Goal: Ask a question: Seek information or help from site administrators or community

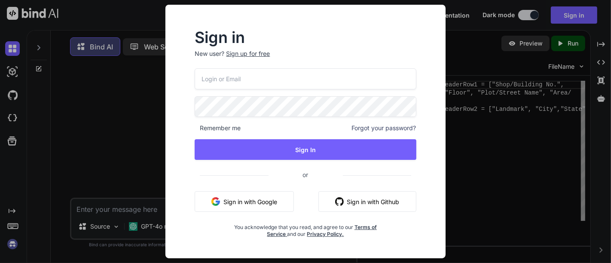
scroll to position [3, 0]
click at [250, 57] on div "Sign up for free" at bounding box center [248, 53] width 44 height 9
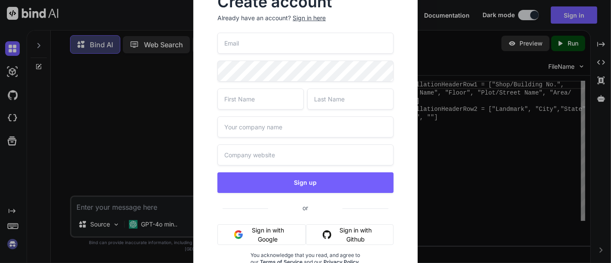
click at [254, 45] on input "email" at bounding box center [305, 43] width 176 height 21
click at [254, 45] on input "devesh.destin@fontfee.com" at bounding box center [305, 43] width 176 height 21
type input "devesh.destin@fontfee.com"
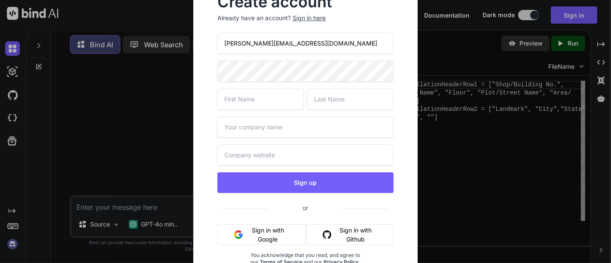
click at [257, 95] on input "text" at bounding box center [260, 98] width 86 height 21
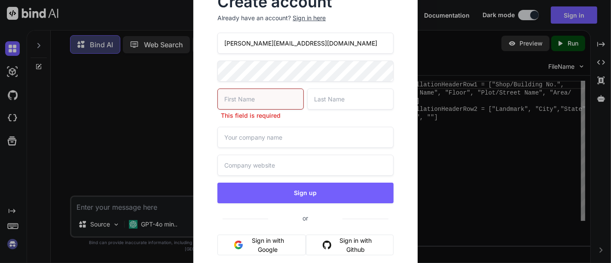
drag, startPoint x: 244, startPoint y: 43, endPoint x: 210, endPoint y: 42, distance: 34.8
click at [210, 42] on div "Create account Already have an account? Sign in here devesh.destin@fontfee.com …" at bounding box center [305, 142] width 196 height 308
click at [234, 95] on input "text" at bounding box center [260, 98] width 86 height 21
paste input "devesh"
type input "devesh"
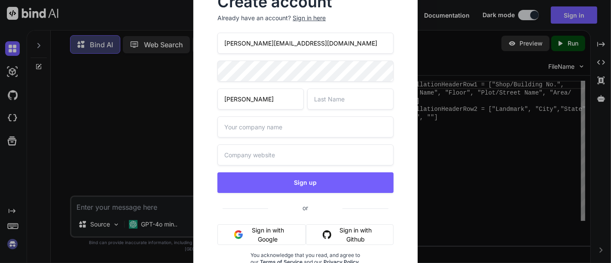
drag, startPoint x: 246, startPoint y: 44, endPoint x: 262, endPoint y: 44, distance: 15.9
click at [262, 44] on input "devesh.destin@fontfee.com" at bounding box center [305, 43] width 176 height 21
click at [324, 91] on input "text" at bounding box center [350, 98] width 86 height 21
paste input "destin"
type input "destin"
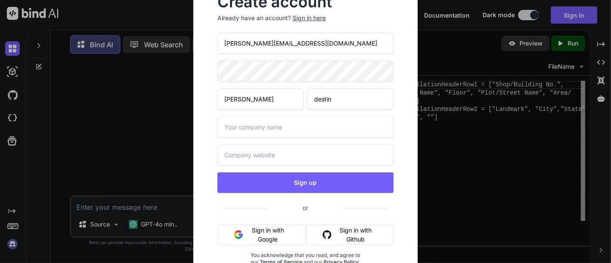
click at [286, 129] on input "text" at bounding box center [305, 126] width 176 height 21
type input "confidential"
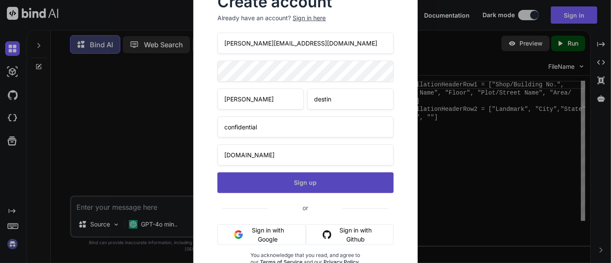
type input "www.confidential.com"
click at [302, 179] on button "Sign up" at bounding box center [305, 182] width 176 height 21
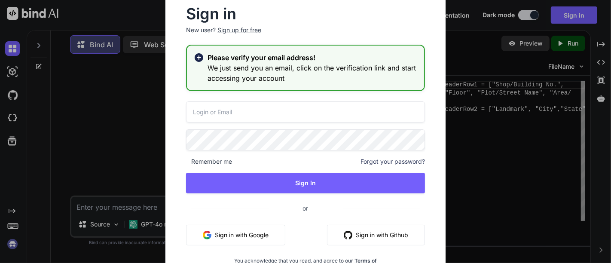
click at [212, 112] on input "email" at bounding box center [305, 111] width 239 height 21
paste input "devesh.destin@fontfee.com"
type input "devesh.destin@fontfee.com"
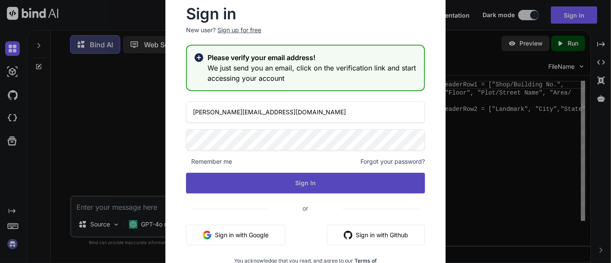
click at [265, 177] on button "Sign In" at bounding box center [305, 183] width 239 height 21
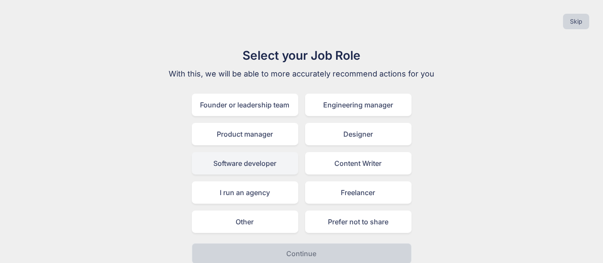
click at [241, 166] on div "Software developer" at bounding box center [245, 163] width 106 height 22
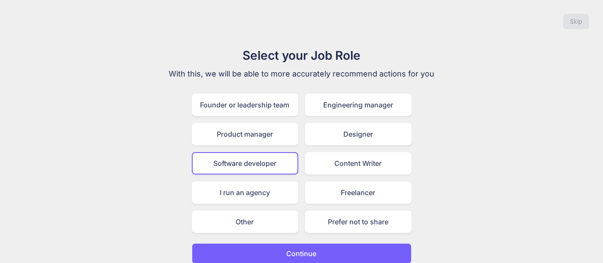
click at [283, 249] on button "Continue" at bounding box center [302, 253] width 220 height 21
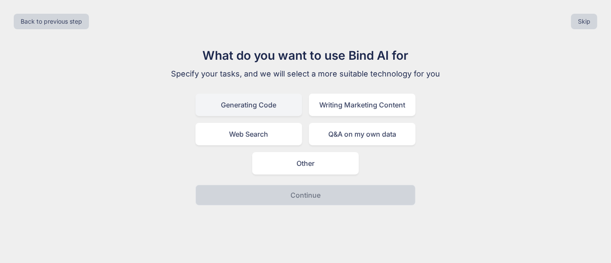
click at [250, 108] on div "Generating Code" at bounding box center [248, 105] width 106 height 22
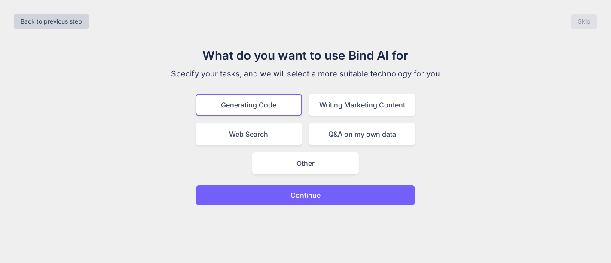
click at [286, 194] on button "Continue" at bounding box center [305, 195] width 220 height 21
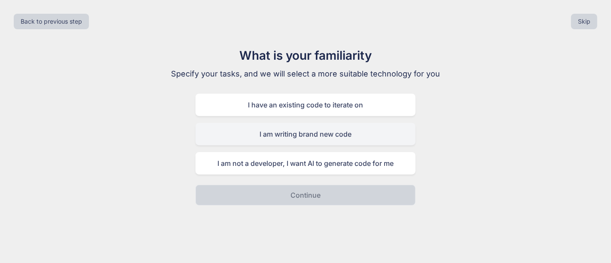
click at [280, 138] on div "I am writing brand new code" at bounding box center [305, 134] width 220 height 22
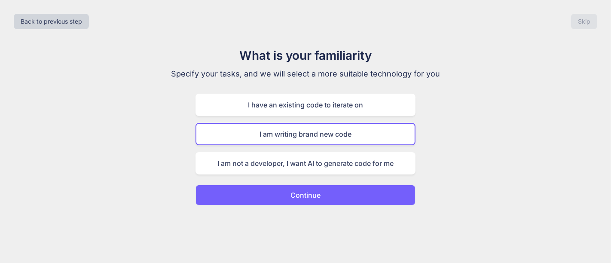
click at [273, 188] on button "Continue" at bounding box center [305, 195] width 220 height 21
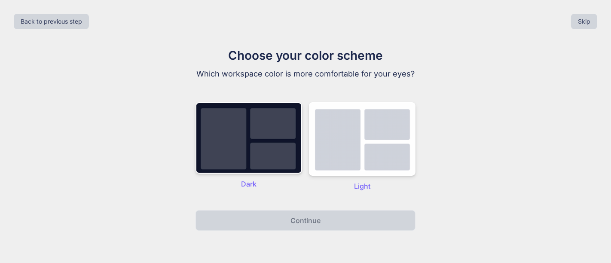
click at [266, 184] on p "Dark" at bounding box center [248, 184] width 106 height 10
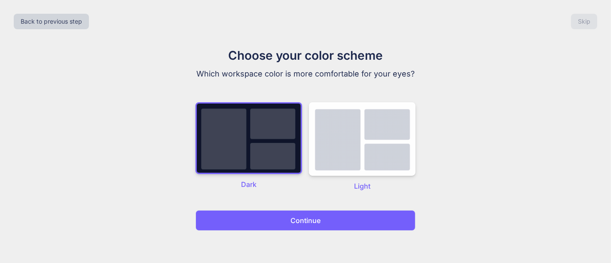
click at [258, 162] on img at bounding box center [248, 138] width 106 height 72
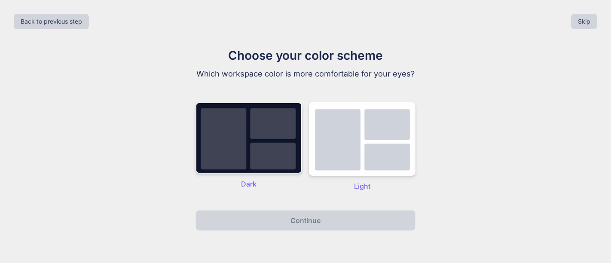
click at [240, 117] on img at bounding box center [248, 137] width 106 height 71
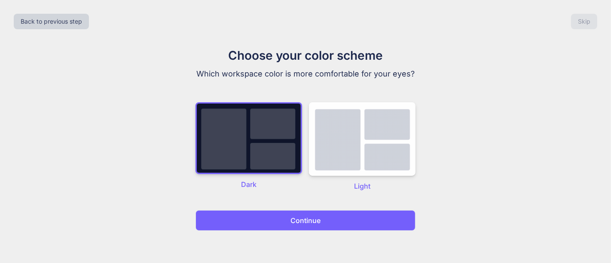
click at [278, 218] on button "Continue" at bounding box center [305, 220] width 220 height 21
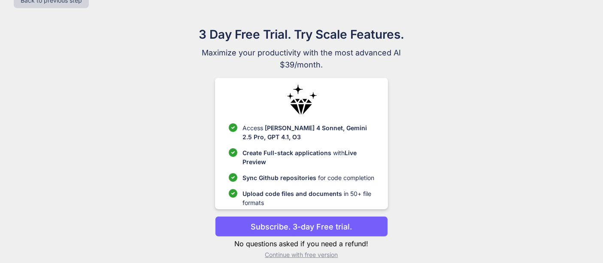
scroll to position [30, 0]
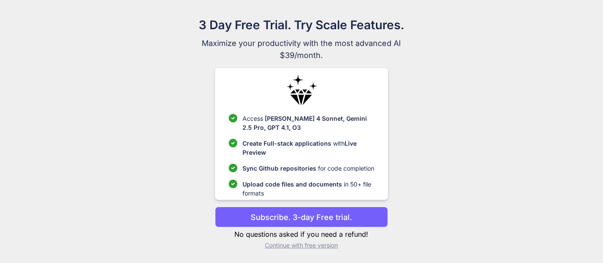
click at [304, 244] on p "Continue with free version" at bounding box center [301, 245] width 173 height 9
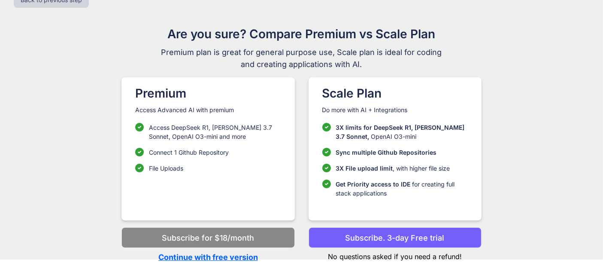
scroll to position [21, 0]
click at [235, 253] on p "Continue with free version" at bounding box center [208, 258] width 173 height 12
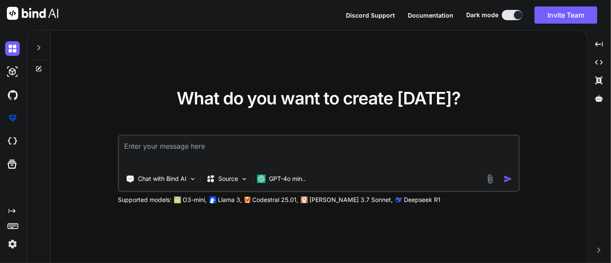
type textarea "x"
paste textarea "on passing the AWS Certified AI Practitioner internal assessment. You are now q…"
type textarea "on passing the AWS Certified AI Practitioner internal assessment. You are now q…"
type textarea "x"
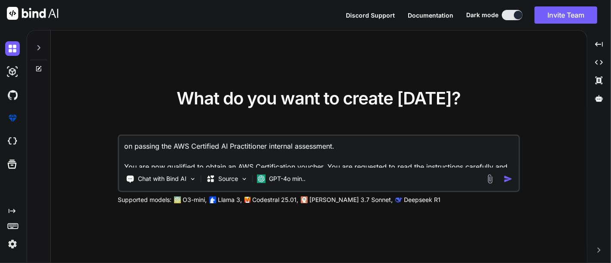
scroll to position [42, 0]
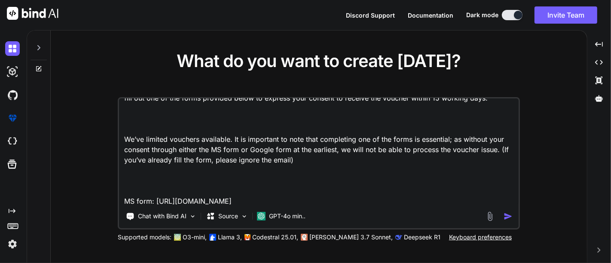
type textarea "on passing the AWS Certified AI Practitioner internal assessment. You are now q…"
type textarea "x"
type textarea "on passing the AWS Certified AI Practitioner internal assessment. You are now q…"
type textarea "x"
type textarea "on passing the AWS Certified AI Practitioner internal assessment. You are now q…"
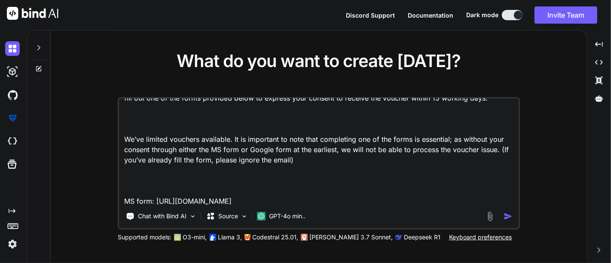
type textarea "x"
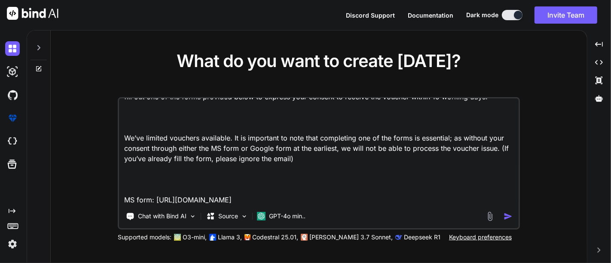
type textarea "on passing the AWS Certified AI Practitioner internal assessment. You are now q…"
type textarea "x"
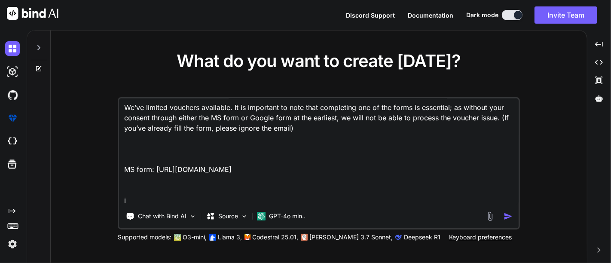
type textarea "on passing the AWS Certified AI Practitioner internal assessment. You are now q…"
type textarea "x"
type textarea "on passing the AWS Certified AI Practitioner internal assessment. You are now q…"
type textarea "x"
type textarea "on passing the AWS Certified AI Practitioner internal assessment. You are now q…"
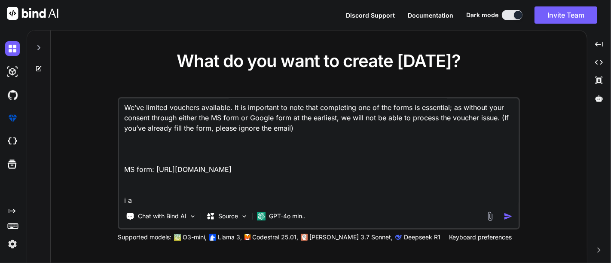
type textarea "x"
type textarea "on passing the AWS Certified AI Practitioner internal assessment. You are now q…"
type textarea "x"
type textarea "on passing the AWS Certified AI Practitioner internal assessment. You are now q…"
type textarea "x"
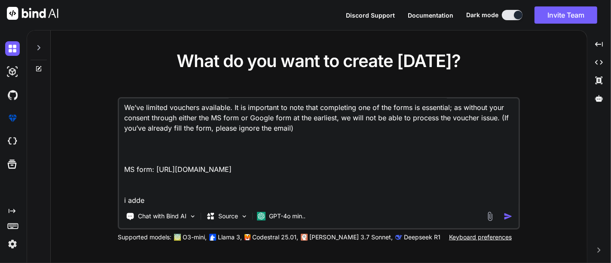
type textarea "on passing the AWS Certified AI Practitioner internal assessment. You are now q…"
type textarea "x"
type textarea "on passing the AWS Certified AI Practitioner internal assessment. You are now q…"
type textarea "x"
click at [301, 169] on textarea "on passing the AWS Certified AI Practitioner internal assessment. You are now q…" at bounding box center [318, 151] width 399 height 106
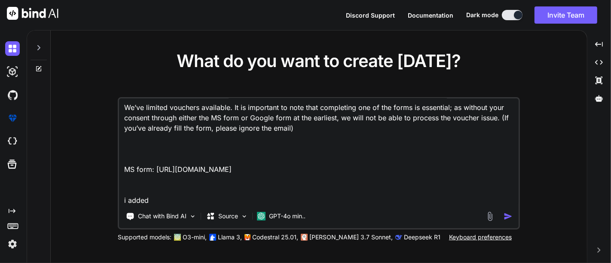
type textarea "on passing the AWS Certified AI Practitioner internal assessment. You are now q…"
type textarea "x"
type textarea "on passing the AWS Certified AI Practitioner internal assessment. You are now q…"
type textarea "x"
type textarea "on passing the AWS Certified AI Practitioner internal assessment. You are now q…"
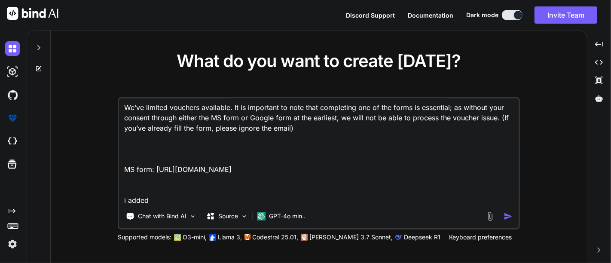
type textarea "x"
type textarea "on passing the AWS Certified AI Practitioner internal assessment. You are now q…"
type textarea "x"
type textarea "on passing the AWS Certified AI Practitioner internal assessment. You are now q…"
type textarea "x"
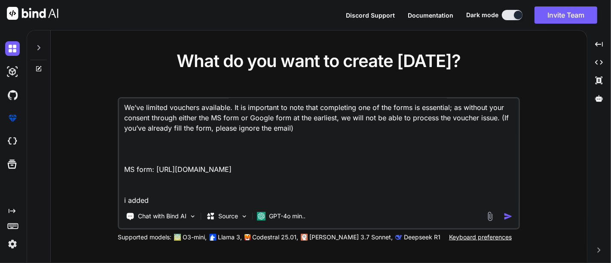
type textarea "on passing the AWS Certified AI Practitioner internal assessment. You are now q…"
type textarea "x"
type textarea "on passing the AWS Certified AI Practitioner internal assessment. You are now q…"
type textarea "x"
type textarea "on passing the AWS Certified AI Practitioner internal assessment. You are now q…"
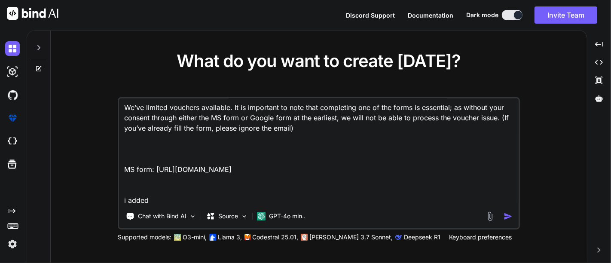
type textarea "x"
type textarea "on passing the AWS Certified AI Practitioner internal assessment. You are now q…"
type textarea "x"
type textarea "on passing the AWS Certified AI Practitioner internal assessment. You are now q…"
type textarea "x"
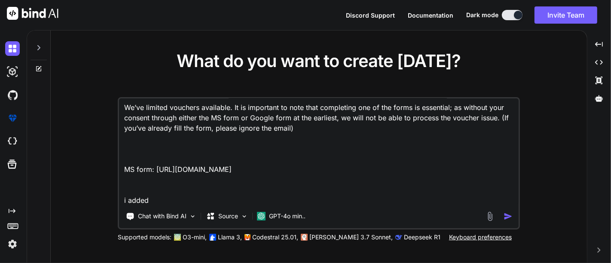
type textarea "on passing the AWS Certified AI Practitioner internal assessment. You are now q…"
type textarea "x"
type textarea "on passing the AWS Certified AI Practitioner internal assessment. You are now q…"
type textarea "x"
type textarea "on passing the AWS Certified AI Practitioner internal assessment. You are now q…"
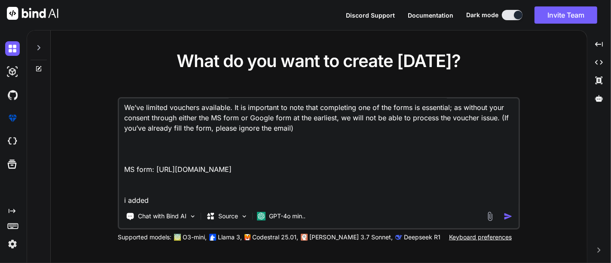
type textarea "x"
type textarea "on passing the AWS Certified AI Practitioner internal assessment. You are now q…"
type textarea "x"
type textarea "on passing the AWS Certified AI Practitioner internal assessment. You are now q…"
type textarea "x"
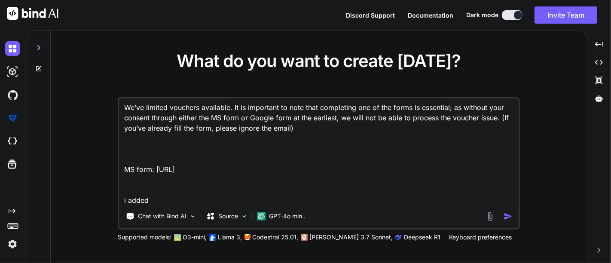
type textarea "on passing the AWS Certified AI Practitioner internal assessment. You are now q…"
type textarea "x"
type textarea "on passing the AWS Certified AI Practitioner internal assessment. You are now q…"
type textarea "x"
type textarea "on passing the AWS Certified AI Practitioner internal assessment. You are now q…"
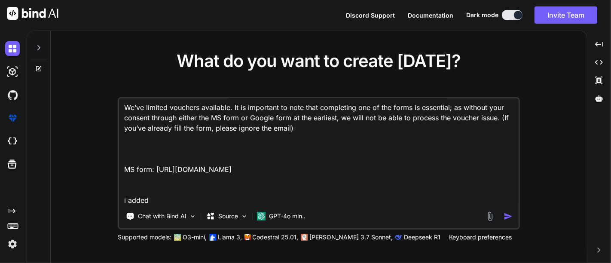
type textarea "x"
type textarea "on passing the AWS Certified AI Practitioner internal assessment. You are now q…"
type textarea "x"
type textarea "on passing the AWS Certified AI Practitioner internal assessment. You are now q…"
type textarea "x"
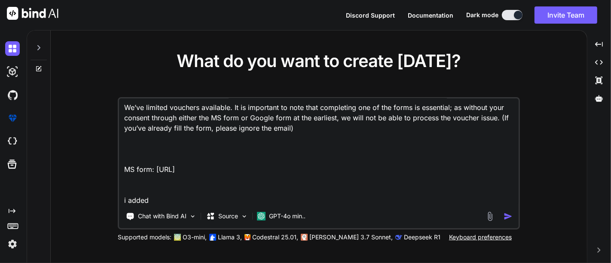
type textarea "on passing the AWS Certified AI Practitioner internal assessment. You are now q…"
type textarea "x"
type textarea "on passing the AWS Certified AI Practitioner internal assessment. You are now q…"
type textarea "x"
type textarea "on passing the AWS Certified AI Practitioner internal assessment. You are now q…"
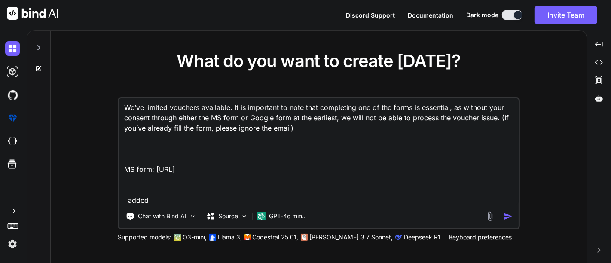
type textarea "x"
type textarea "on passing the AWS Certified AI Practitioner internal assessment. You are now q…"
type textarea "x"
type textarea "on passing the AWS Certified AI Practitioner internal assessment. You are now q…"
type textarea "x"
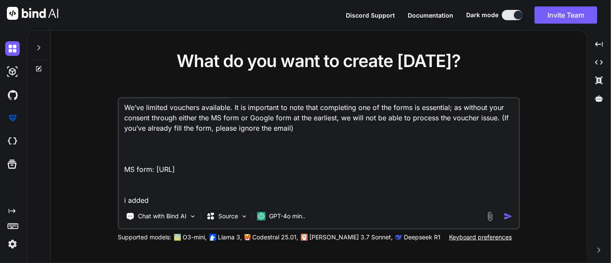
type textarea "on passing the AWS Certified AI Practitioner internal assessment. You are now q…"
type textarea "x"
type textarea "on passing the AWS Certified AI Practitioner internal assessment. You are now q…"
type textarea "x"
type textarea "on passing the AWS Certified AI Practitioner internal assessment. You are now q…"
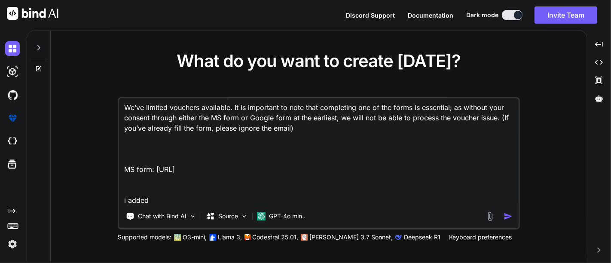
type textarea "x"
type textarea "on passing the AWS Certified AI Practitioner internal assessment. You are now q…"
type textarea "x"
type textarea "on passing the AWS Certified AI Practitioner internal assessment. You are now q…"
type textarea "x"
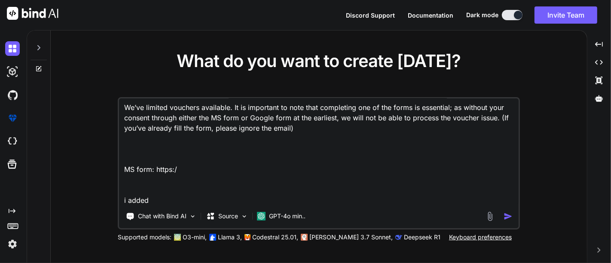
type textarea "on passing the AWS Certified AI Practitioner internal assessment. You are now q…"
type textarea "x"
type textarea "on passing the AWS Certified AI Practitioner internal assessment. You are now q…"
type textarea "x"
type textarea "on passing the AWS Certified AI Practitioner internal assessment. You are now q…"
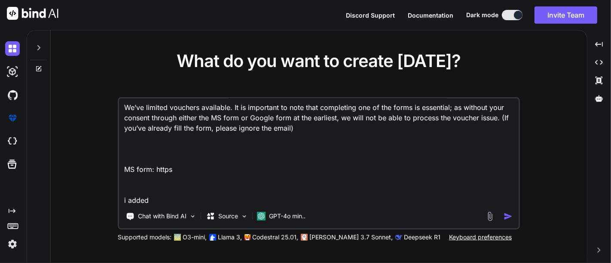
type textarea "x"
type textarea "on passing the AWS Certified AI Practitioner internal assessment. You are now q…"
type textarea "x"
type textarea "on passing the AWS Certified AI Practitioner internal assessment. You are now q…"
type textarea "x"
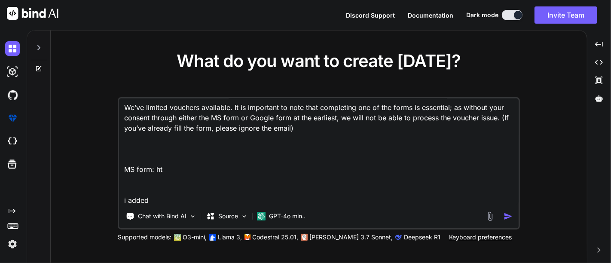
type textarea "on passing the AWS Certified AI Practitioner internal assessment. You are now q…"
type textarea "x"
type textarea "on passing the AWS Certified AI Practitioner internal assessment. You are now q…"
type textarea "x"
type textarea "on passing the AWS Certified AI Practitioner internal assessment. You are now q…"
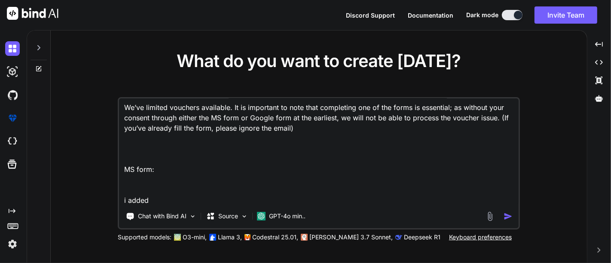
type textarea "x"
click at [220, 195] on textarea "on passing the AWS Certified AI Practitioner internal assessment. You are now q…" at bounding box center [318, 151] width 399 height 106
type textarea "on passing the AWS Certified AI Practitioner internal assessment. You are now q…"
type textarea "x"
type textarea "on passing the AWS Certified AI Practitioner internal assessment. You are now q…"
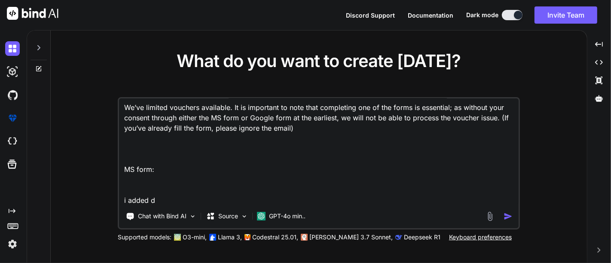
type textarea "x"
type textarea "on passing the AWS Certified AI Practitioner internal assessment. You are now q…"
type textarea "x"
type textarea "on passing the AWS Certified AI Practitioner internal assessment. You are now q…"
type textarea "x"
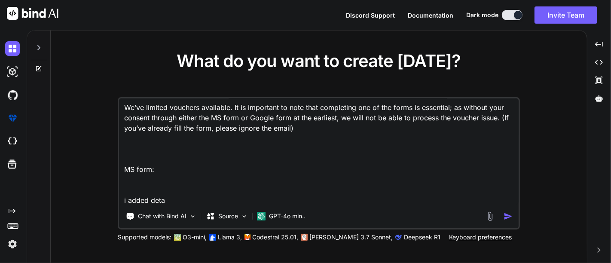
type textarea "on passing the AWS Certified AI Practitioner internal assessment. You are now q…"
type textarea "x"
type textarea "on passing the AWS Certified AI Practitioner internal assessment. You are now q…"
type textarea "x"
type textarea "on passing the AWS Certified AI Practitioner internal assessment. You are now q…"
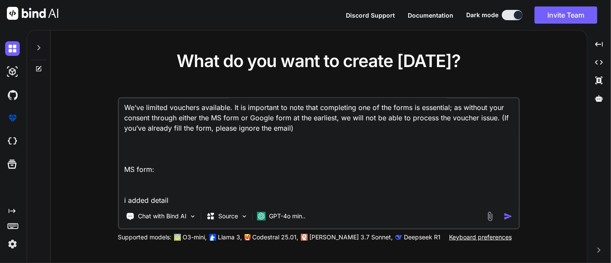
type textarea "x"
type textarea "on passing the AWS Certified AI Practitioner internal assessment. You are now q…"
type textarea "x"
type textarea "on passing the AWS Certified AI Practitioner internal assessment. You are now q…"
type textarea "x"
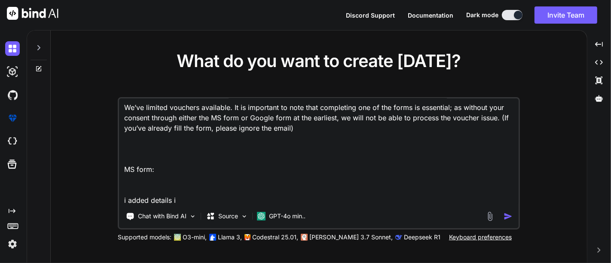
type textarea "on passing the AWS Certified AI Practitioner internal assessment. You are now q…"
type textarea "x"
type textarea "on passing the AWS Certified AI Practitioner internal assessment. You are now q…"
type textarea "x"
type textarea "on passing the AWS Certified AI Practitioner internal assessment. You are now q…"
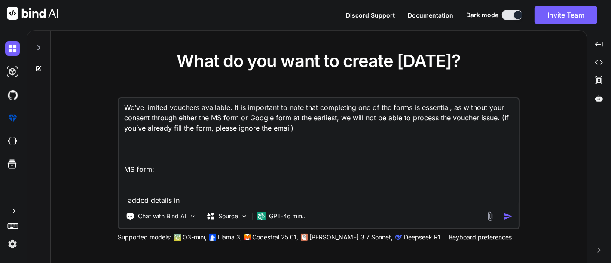
type textarea "x"
type textarea "on passing the AWS Certified AI Practitioner internal assessment. You are now q…"
type textarea "x"
type textarea "on passing the AWS Certified AI Practitioner internal assessment. You are now q…"
type textarea "x"
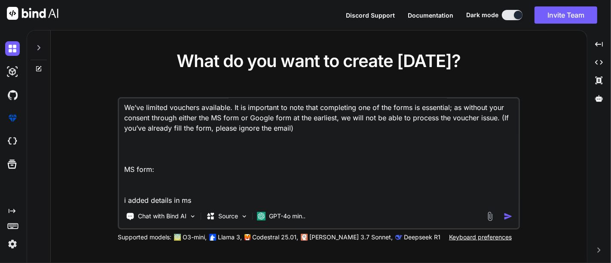
type textarea "on passing the AWS Certified AI Practitioner internal assessment. You are now q…"
type textarea "x"
type textarea "on passing the AWS Certified AI Practitioner internal assessment. You are now q…"
type textarea "x"
type textarea "on passing the AWS Certified AI Practitioner internal assessment. You are now q…"
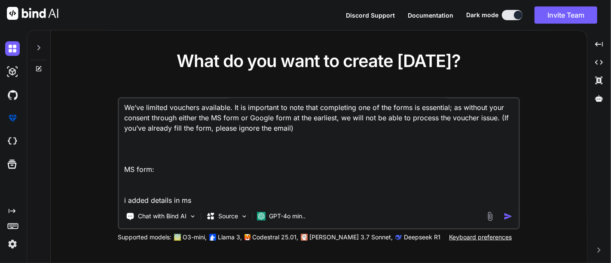
type textarea "x"
type textarea "on passing the AWS Certified AI Practitioner internal assessment. You are now q…"
type textarea "x"
type textarea "on passing the AWS Certified AI Practitioner internal assessment. You are now q…"
type textarea "x"
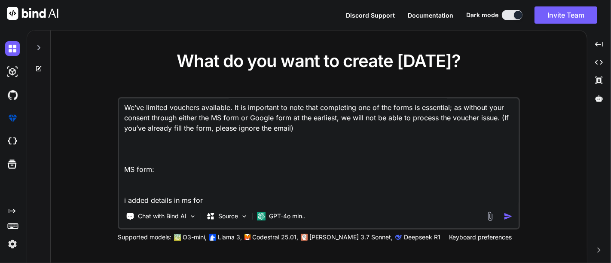
type textarea "on passing the AWS Certified AI Practitioner internal assessment. You are now q…"
type textarea "x"
type textarea "on passing the AWS Certified AI Practitioner internal assessment. You are now q…"
type textarea "x"
type textarea "on passing the AWS Certified AI Practitioner internal assessment. You are now q…"
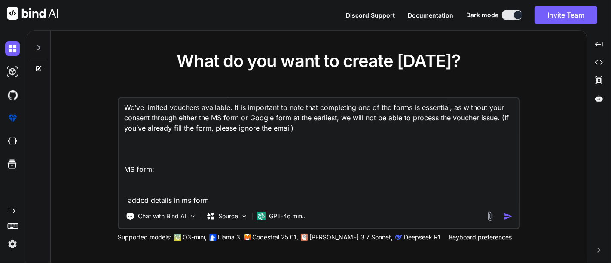
type textarea "x"
type textarea "on passing the AWS Certified AI Practitioner internal assessment. You are now q…"
type textarea "x"
type textarea "on passing the AWS Certified AI Practitioner internal assessment. You are now q…"
type textarea "x"
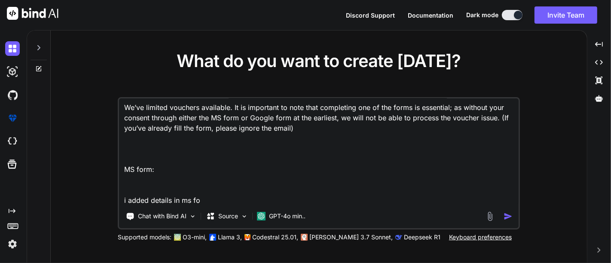
type textarea "on passing the AWS Certified AI Practitioner internal assessment. You are now q…"
type textarea "x"
type textarea "on passing the AWS Certified AI Practitioner internal assessment. You are now q…"
type textarea "x"
type textarea "on passing the AWS Certified AI Practitioner internal assessment. You are now q…"
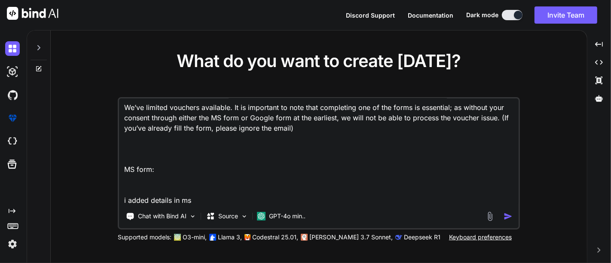
type textarea "x"
type textarea "on passing the AWS Certified AI Practitioner internal assessment. You are now q…"
type textarea "x"
type textarea "on passing the AWS Certified AI Practitioner internal assessment. You are now q…"
type textarea "x"
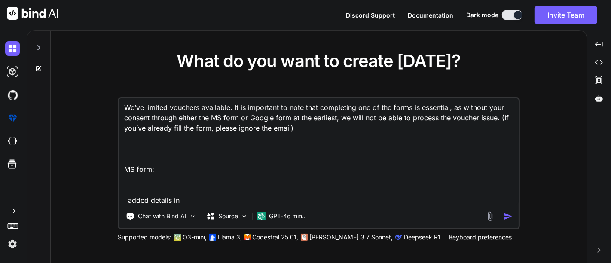
type textarea "on passing the AWS Certified AI Practitioner internal assessment. You are now q…"
type textarea "x"
type textarea "on passing the AWS Certified AI Practitioner internal assessment. You are now q…"
type textarea "x"
type textarea "on passing the AWS Certified AI Practitioner internal assessment. You are now q…"
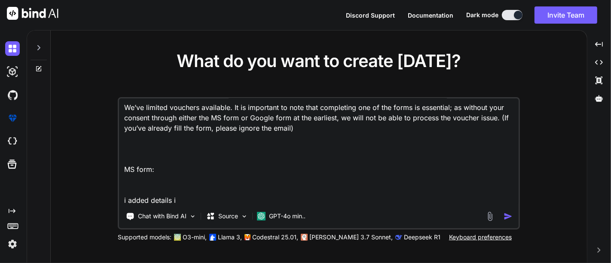
type textarea "x"
type textarea "on passing the AWS Certified AI Practitioner internal assessment. You are now q…"
type textarea "x"
type textarea "on passing the AWS Certified AI Practitioner internal assessment. You are now q…"
type textarea "x"
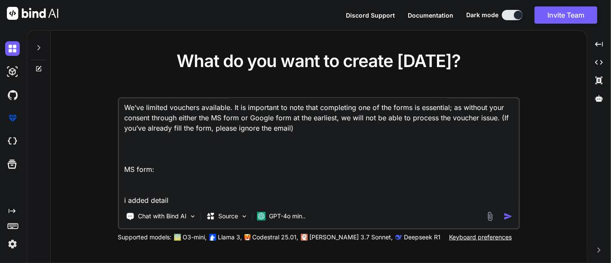
type textarea "on passing the AWS Certified AI Practitioner internal assessment. You are now q…"
type textarea "x"
type textarea "on passing the AWS Certified AI Practitioner internal assessment. You are now q…"
type textarea "x"
type textarea "on passing the AWS Certified AI Practitioner internal assessment. You are now q…"
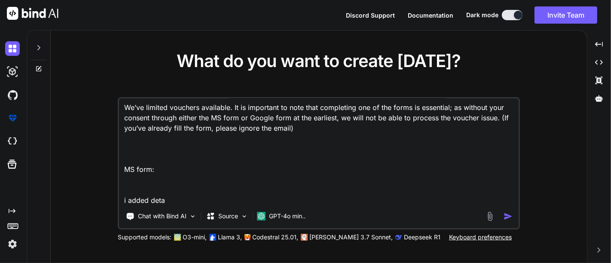
type textarea "x"
type textarea "on passing the AWS Certified AI Practitioner internal assessment. You are now q…"
type textarea "x"
type textarea "on passing the AWS Certified AI Practitioner internal assessment. You are now q…"
type textarea "x"
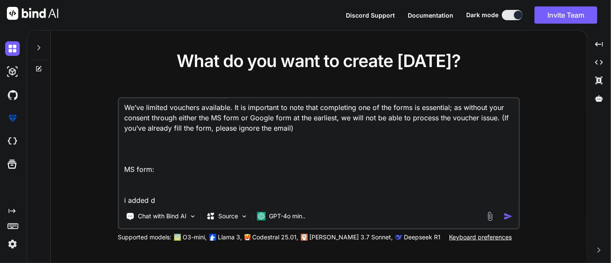
type textarea "on passing the AWS Certified AI Practitioner internal assessment. You are now q…"
type textarea "x"
type textarea "on passing the AWS Certified AI Practitioner internal assessment. You are now q…"
type textarea "x"
type textarea "on passing the AWS Certified AI Practitioner internal assessment. You are now q…"
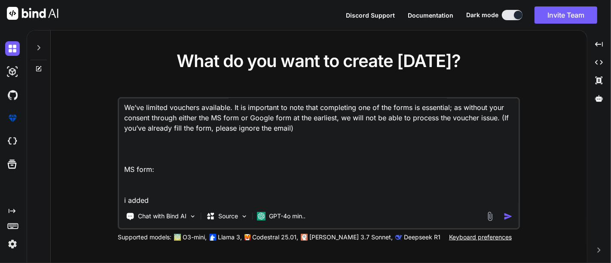
type textarea "x"
type textarea "on passing the AWS Certified AI Practitioner internal assessment. You are now q…"
type textarea "x"
type textarea "on passing the AWS Certified AI Practitioner internal assessment. You are now q…"
type textarea "x"
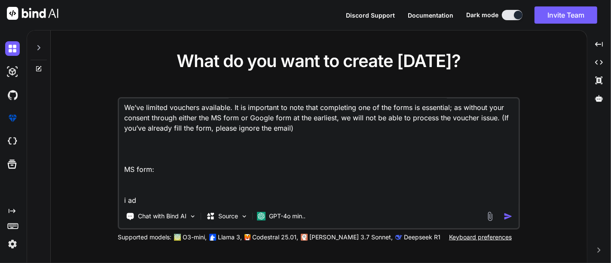
type textarea "on passing the AWS Certified AI Practitioner internal assessment. You are now q…"
type textarea "x"
type textarea "on passing the AWS Certified AI Practitioner internal assessment. You are now q…"
type textarea "x"
type textarea "on passing the AWS Certified AI Practitioner internal assessment. You are now q…"
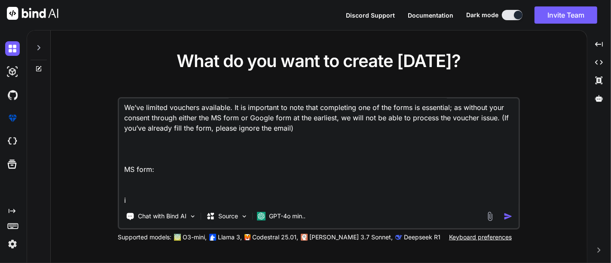
type textarea "x"
type textarea "on passing the AWS Certified AI Practitioner internal assessment. You are now q…"
type textarea "x"
type textarea "on passing the AWS Certified AI Practitioner internal assessment. You are now q…"
type textarea "x"
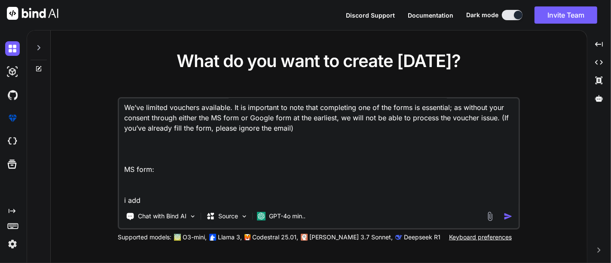
type textarea "on passing the AWS Certified AI Practitioner internal assessment. You are now q…"
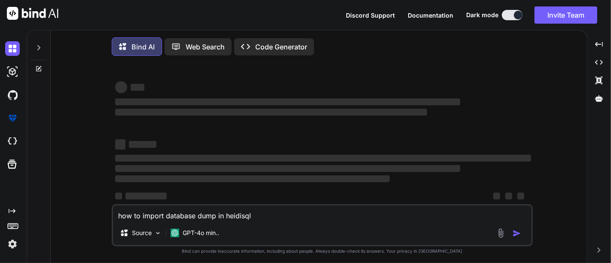
click at [255, 213] on textarea "how to import database dump in heidisql" at bounding box center [322, 212] width 418 height 15
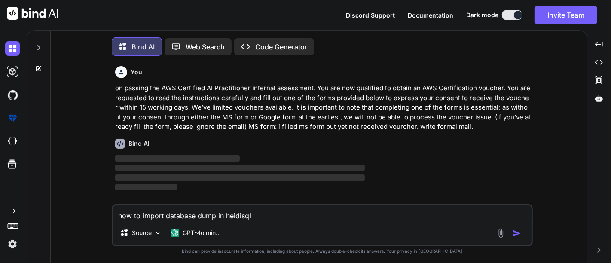
click at [258, 220] on textarea "how to import database dump in heidisql" at bounding box center [322, 212] width 418 height 15
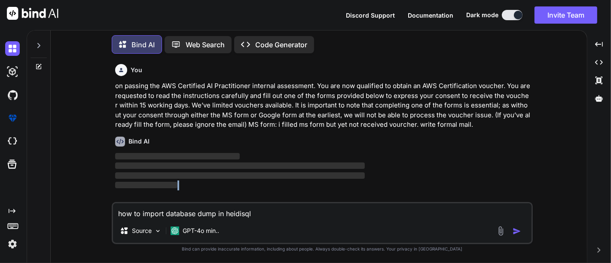
click at [258, 220] on div "how to import database dump in heidisql Source GPT-4o min.." at bounding box center [322, 223] width 421 height 42
click at [247, 213] on textarea "how to import database dump in heidisql" at bounding box center [322, 210] width 418 height 15
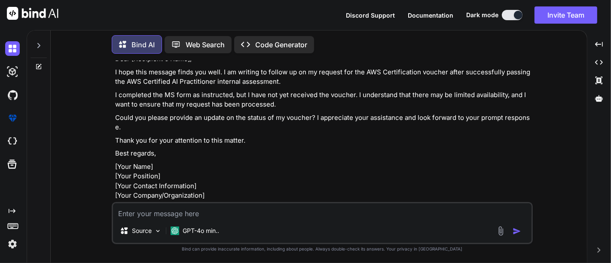
scroll to position [95, 0]
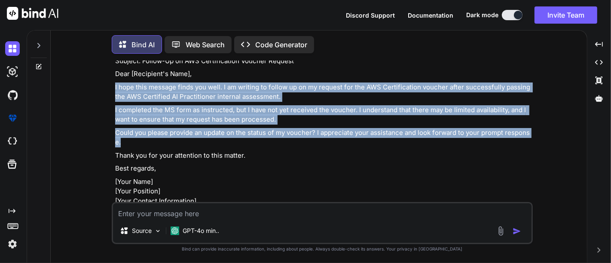
drag, startPoint x: 122, startPoint y: 143, endPoint x: 112, endPoint y: 85, distance: 58.4
click at [112, 85] on div "You on passing the AWS Certified AI Practitioner internal assessment. You are n…" at bounding box center [322, 162] width 421 height 202
copy div "I hope this message finds you well. I am writing to follow up on my request for…"
click at [348, 132] on p "Could you please provide an update on the status of my voucher? I appreciate yo…" at bounding box center [323, 137] width 416 height 19
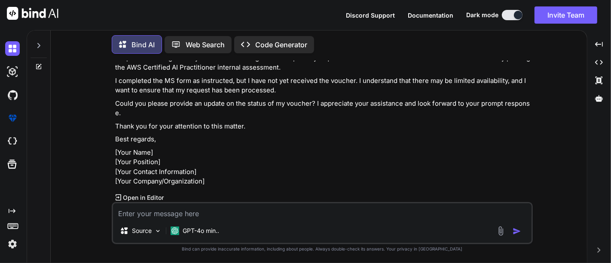
scroll to position [153, 0]
click at [237, 212] on textarea at bounding box center [322, 210] width 418 height 15
click at [170, 214] on textarea at bounding box center [322, 210] width 418 height 15
paste textarea "java.util.List allProductsData = [] productList.eachWithIndex { jsonPricingData…"
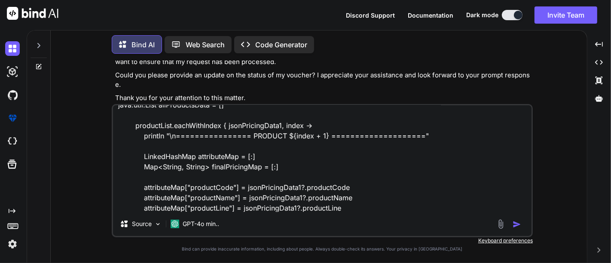
scroll to position [32, 0]
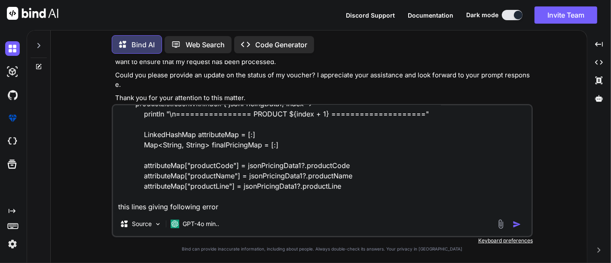
paste textarea "Caused by: java.util.concurrent.ExecutionException: org.codehaus.groovy.runtime…"
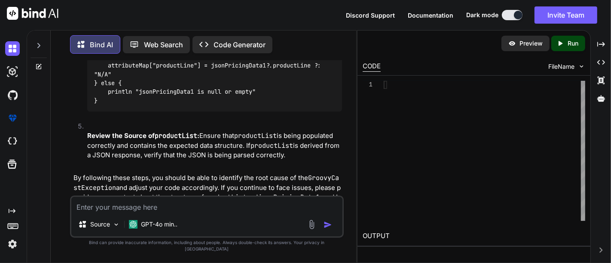
scroll to position [915, 0]
